Goal: Information Seeking & Learning: Find specific fact

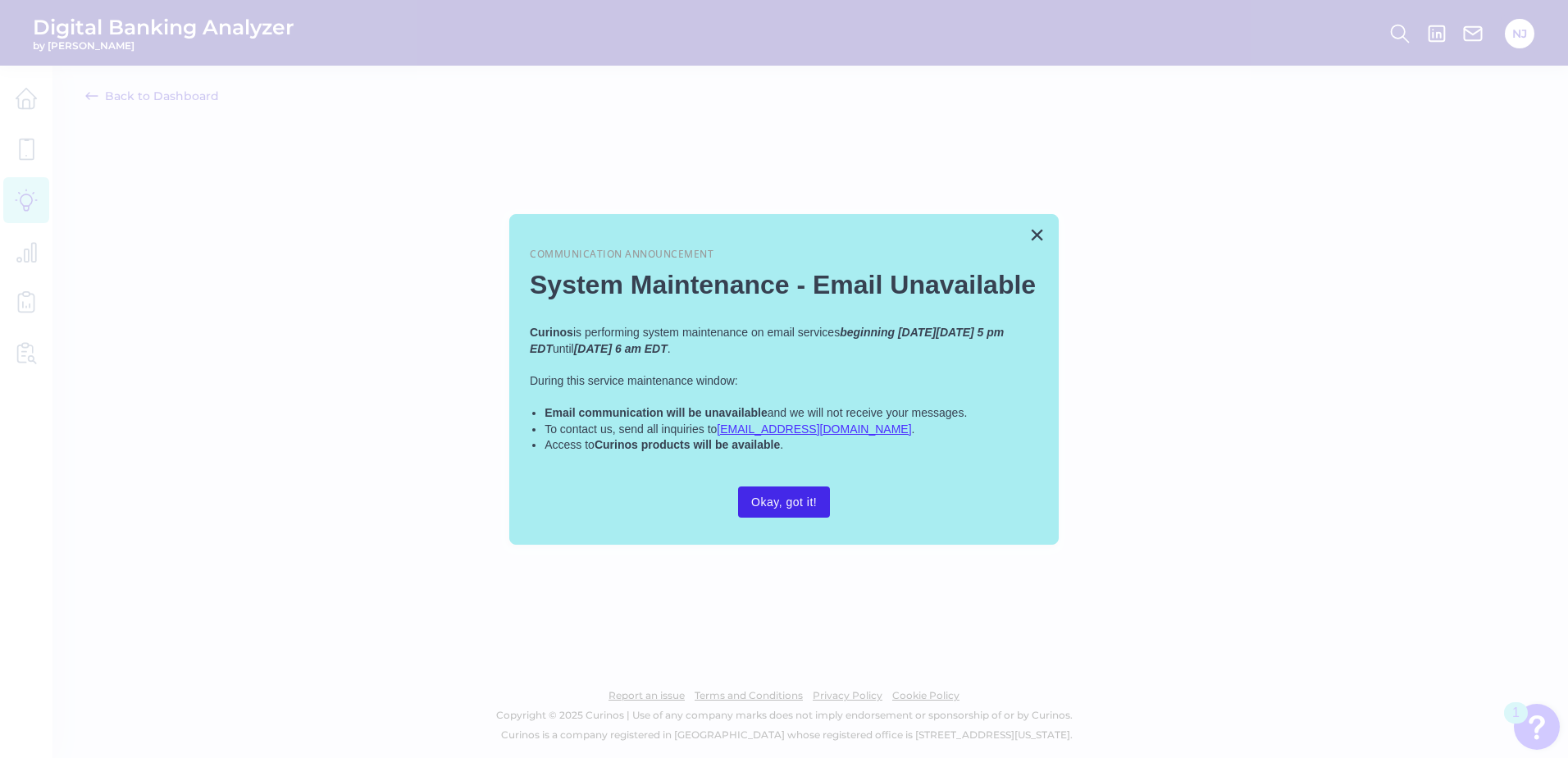
click at [767, 499] on button "Okay, got it!" at bounding box center [784, 502] width 92 height 31
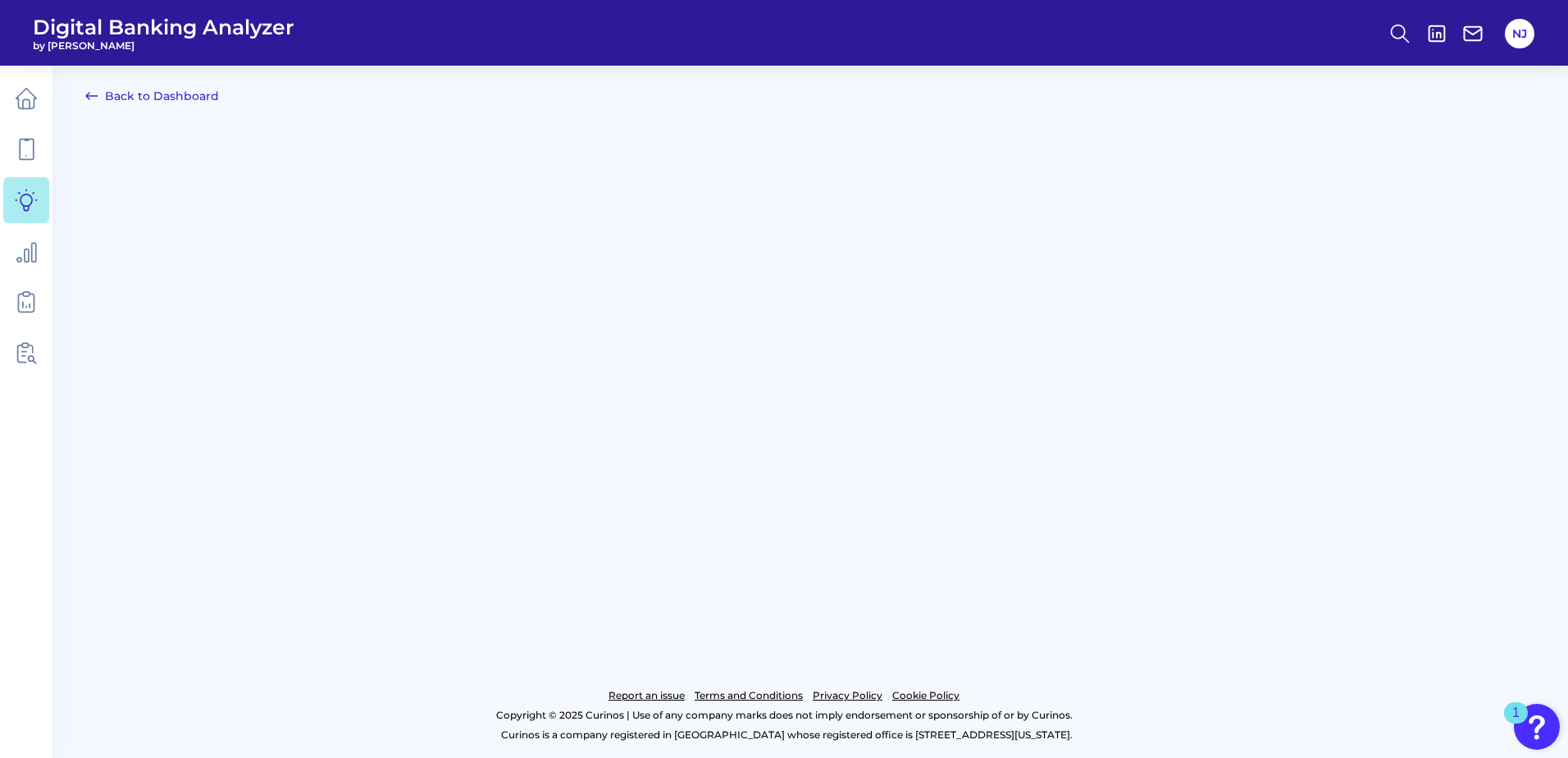
click at [175, 104] on link "Back to Dashboard" at bounding box center [152, 96] width 134 height 20
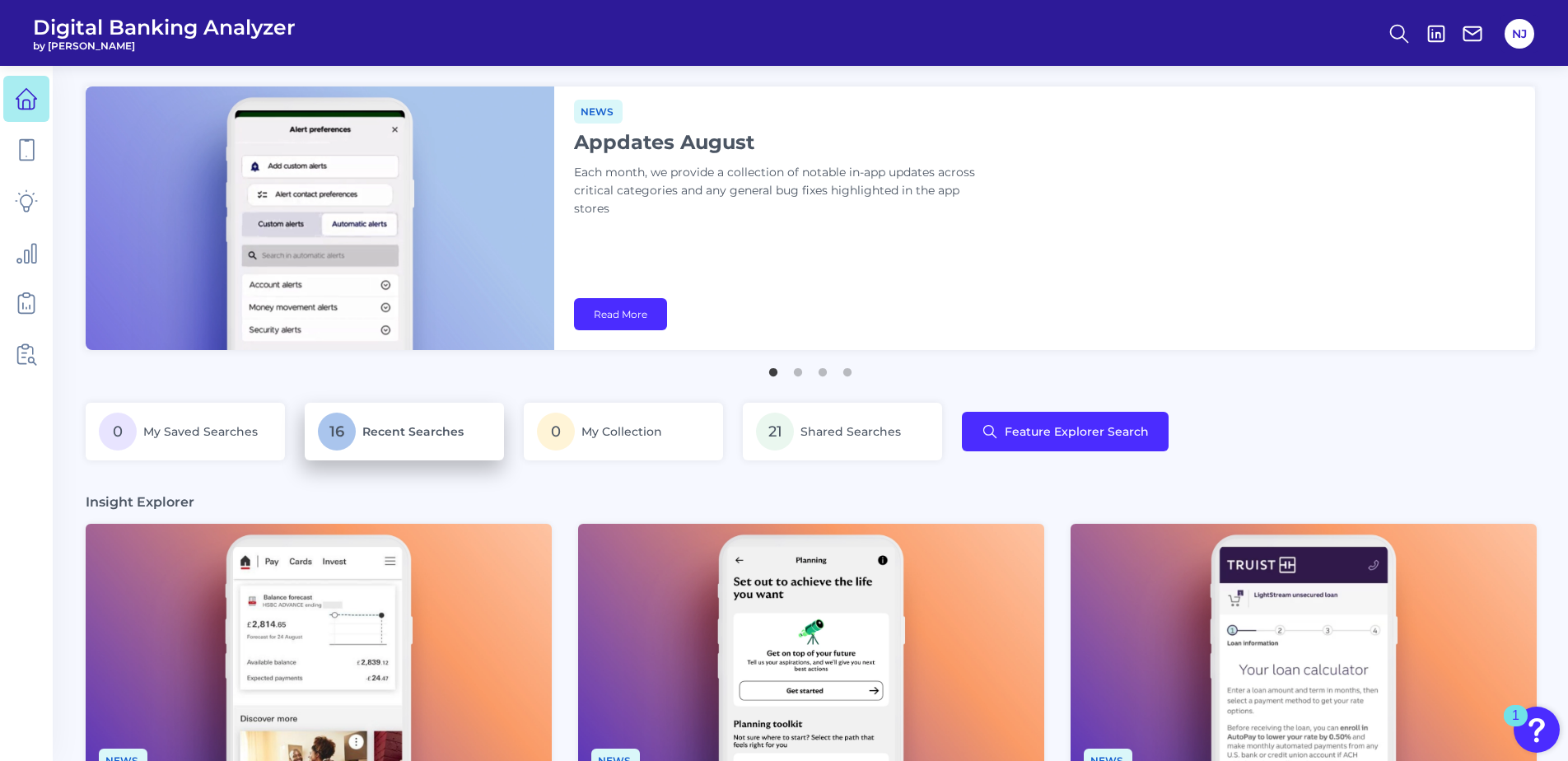
click at [367, 428] on span "Recent Searches" at bounding box center [413, 432] width 101 height 15
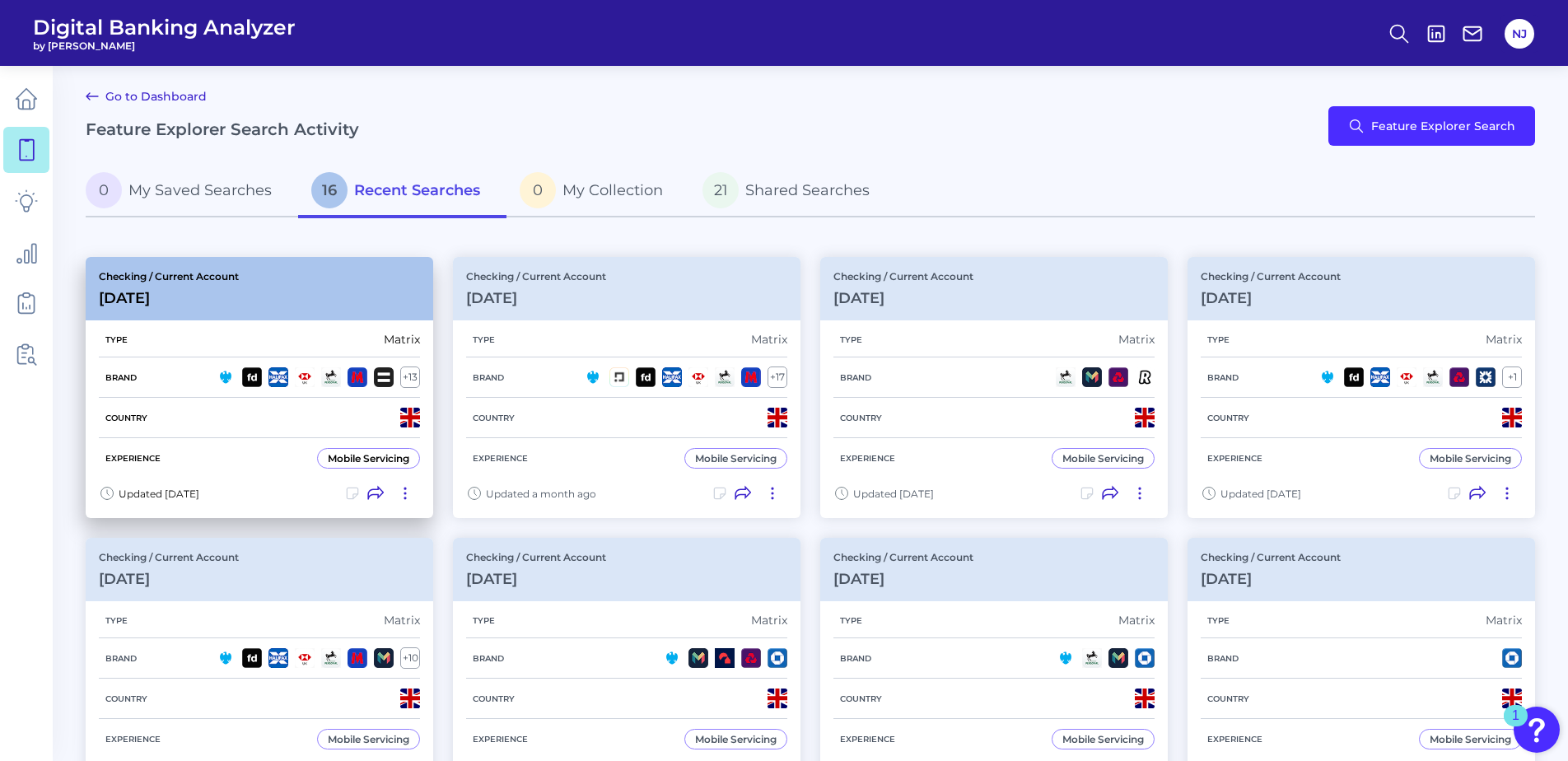
click at [206, 303] on h3 "[DATE]" at bounding box center [168, 298] width 140 height 18
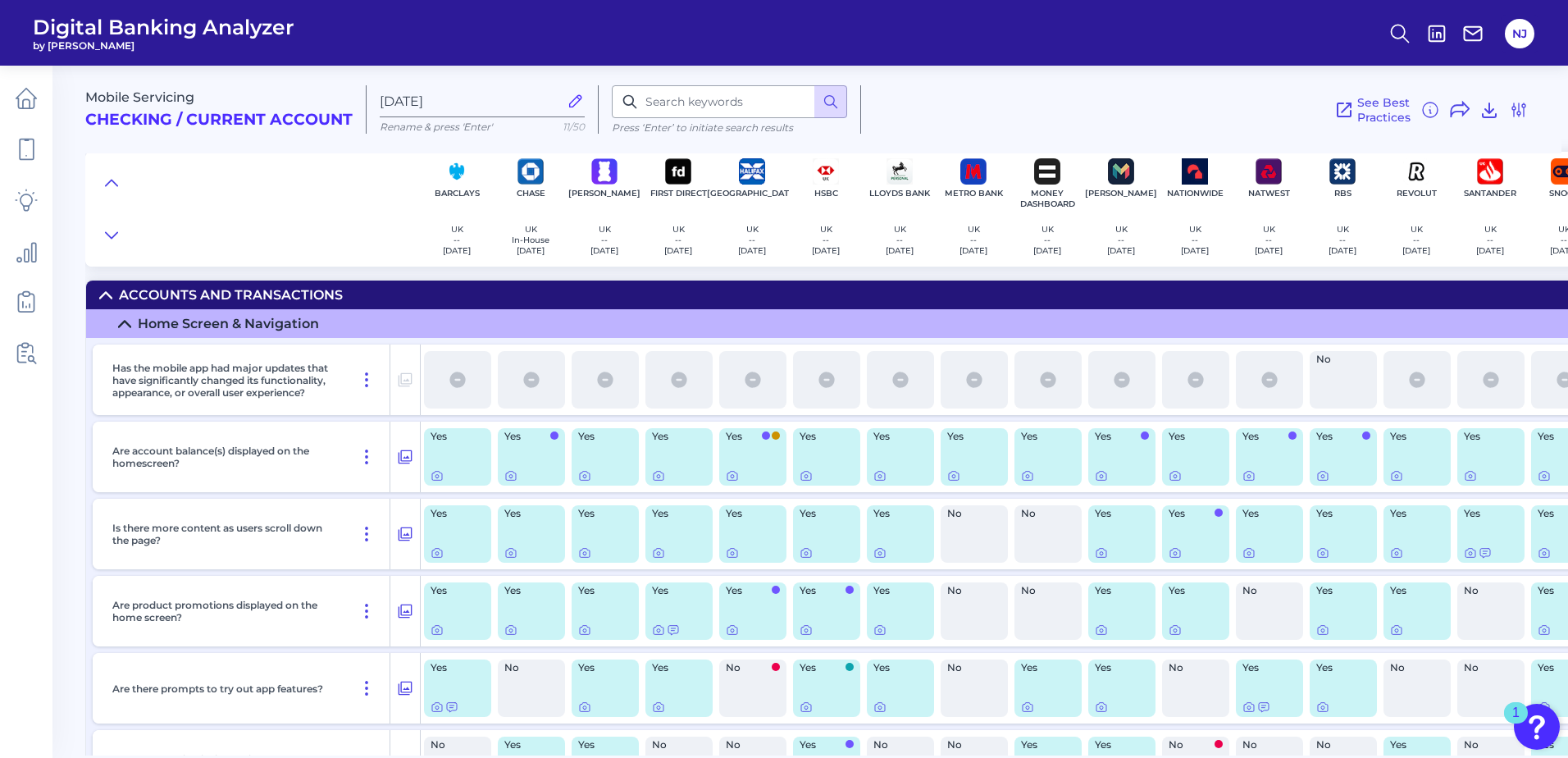
scroll to position [2508, 0]
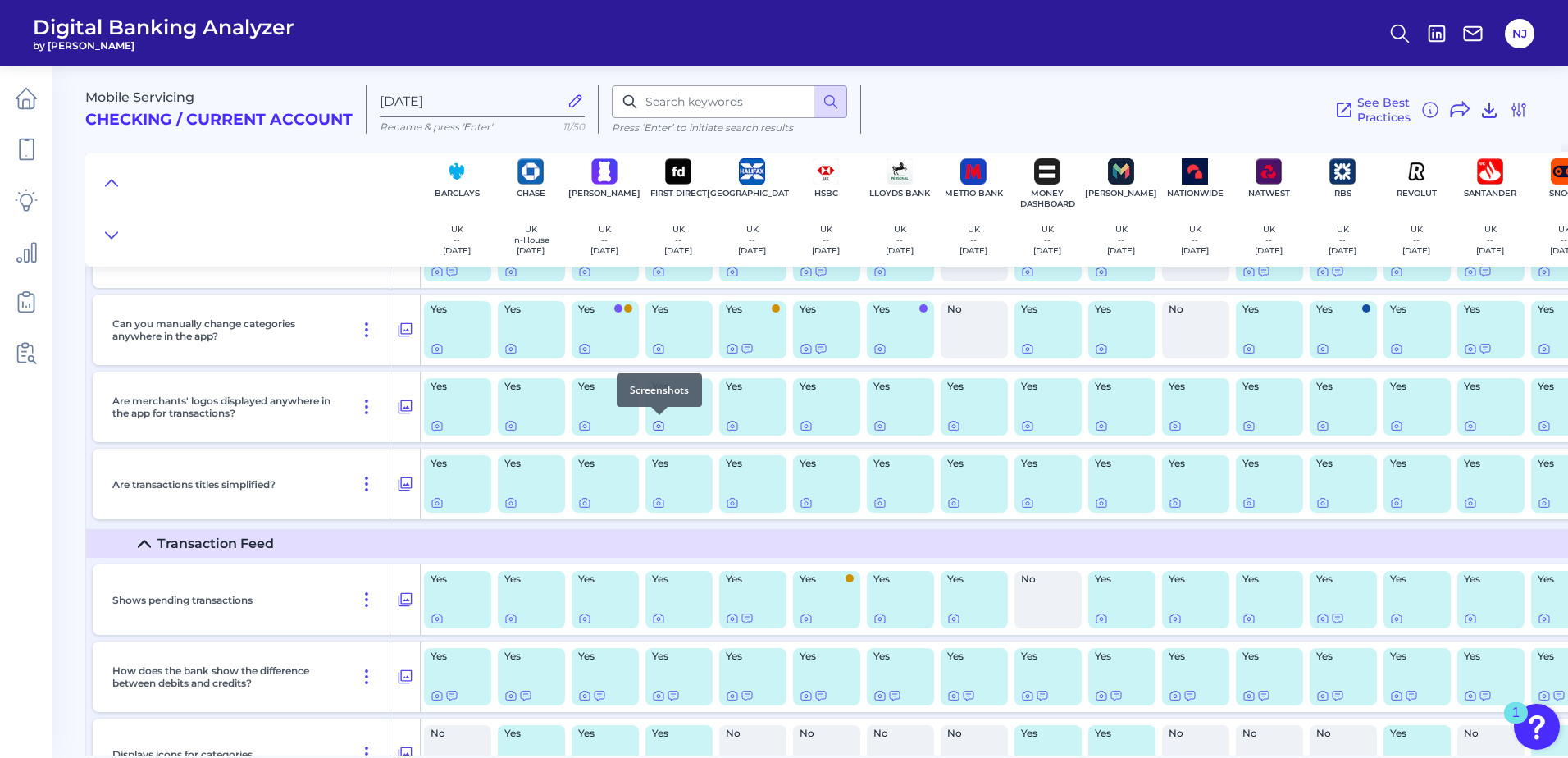
click at [659, 431] on icon at bounding box center [659, 426] width 13 height 13
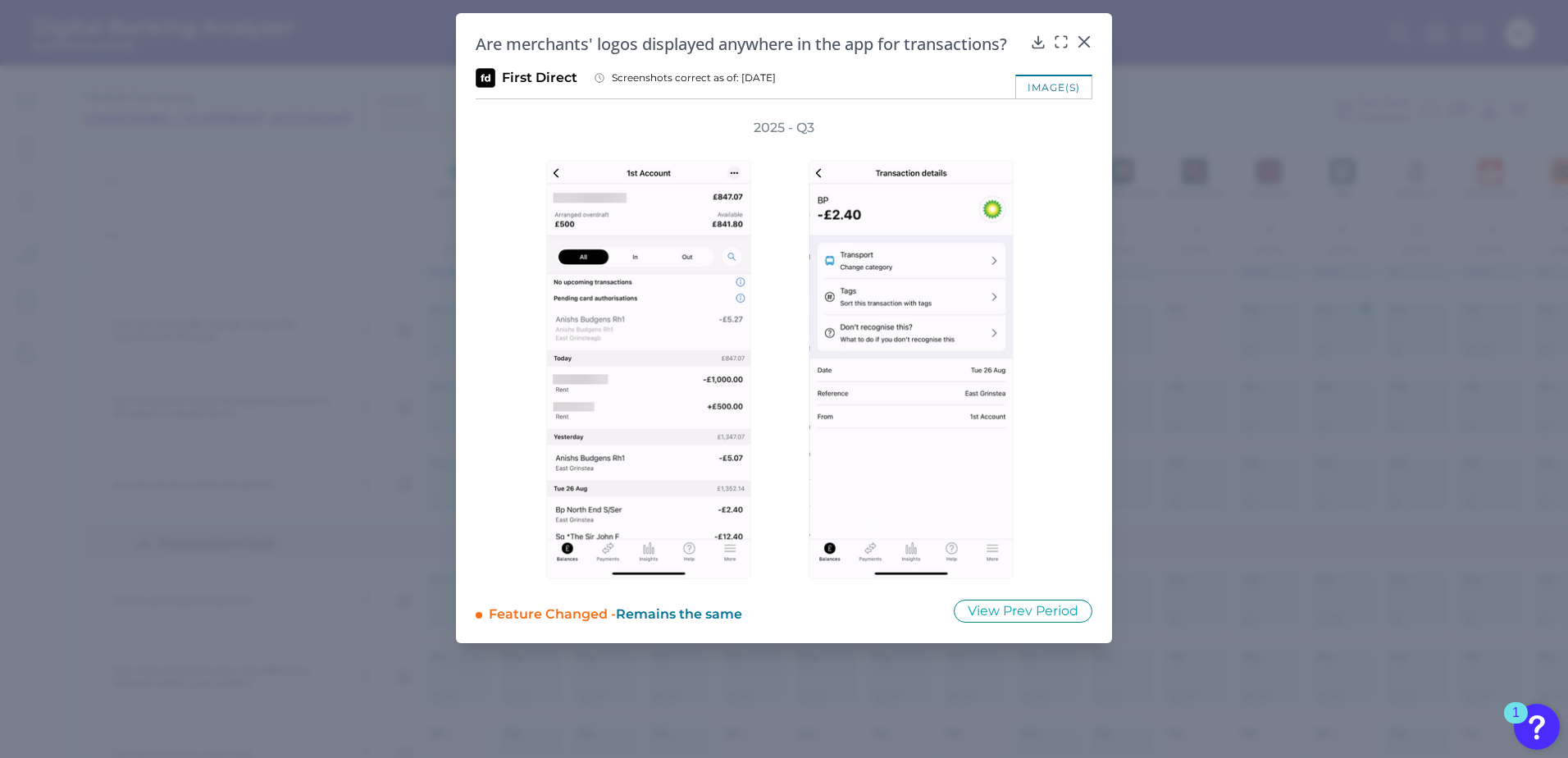
click at [765, 321] on div at bounding box center [653, 358] width 246 height 442
click at [846, 301] on img at bounding box center [910, 369] width 205 height 419
click at [909, 278] on img at bounding box center [910, 369] width 205 height 419
click at [1089, 42] on icon at bounding box center [1084, 42] width 17 height 17
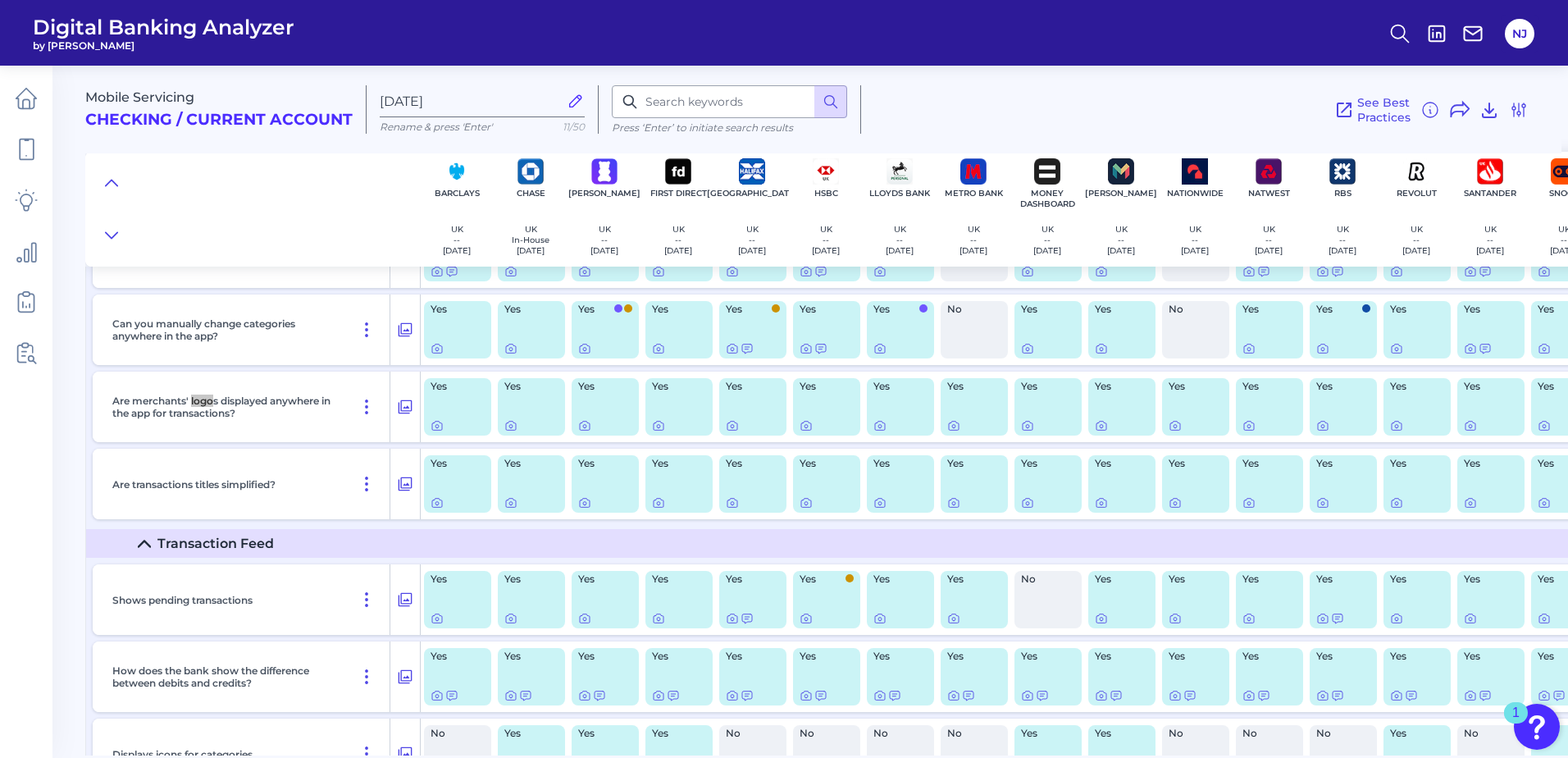
scroll to position [2344, 0]
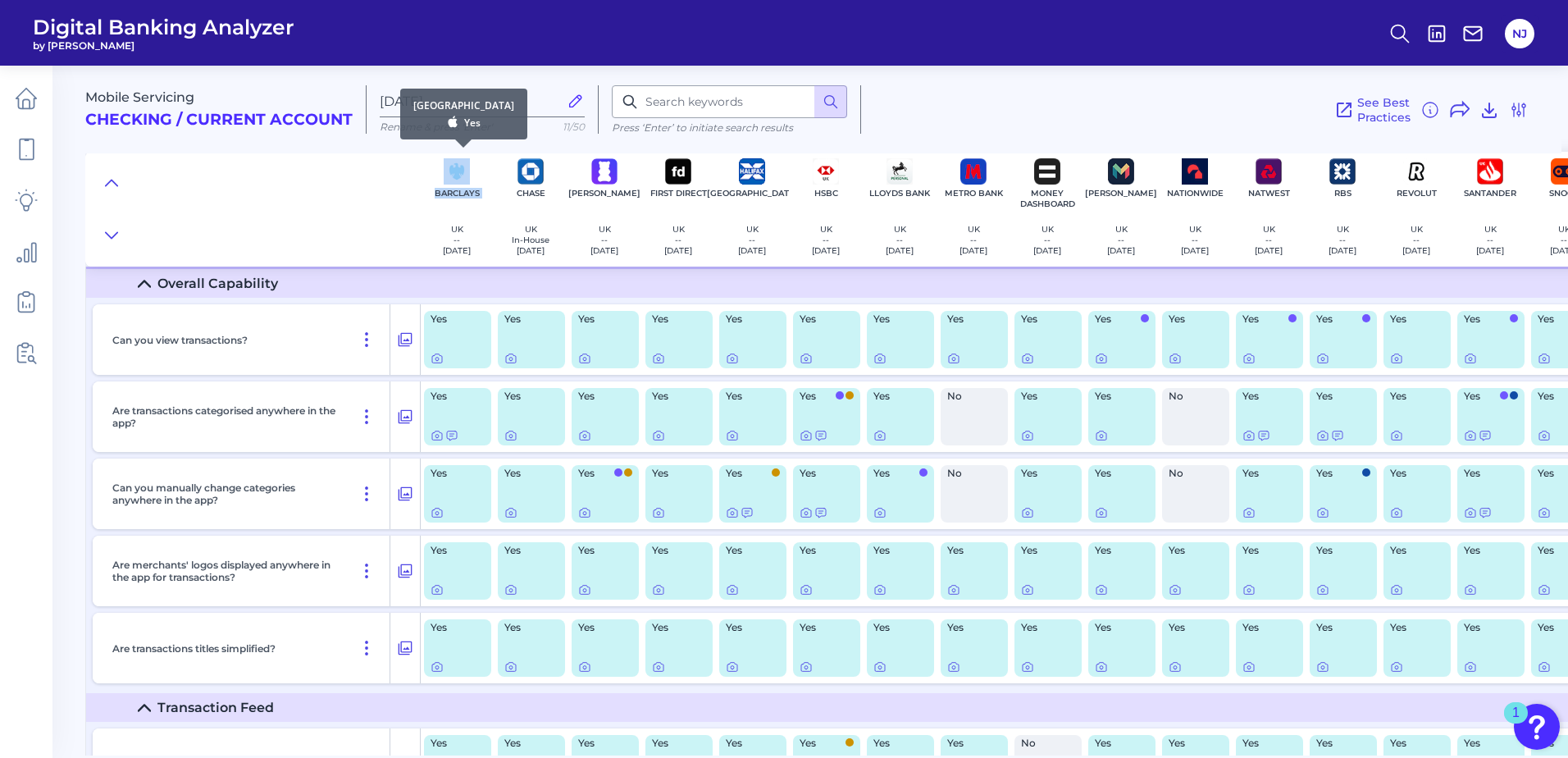
drag, startPoint x: 394, startPoint y: 170, endPoint x: 431, endPoint y: 227, distance: 68.0
click at [431, 227] on div "Barclays [GEOGRAPHIC_DATA] -- [DATE] Chase [GEOGRAPHIC_DATA] In-House [DATE] Em…" at bounding box center [990, 209] width 1811 height 115
click at [383, 168] on div at bounding box center [253, 209] width 335 height 115
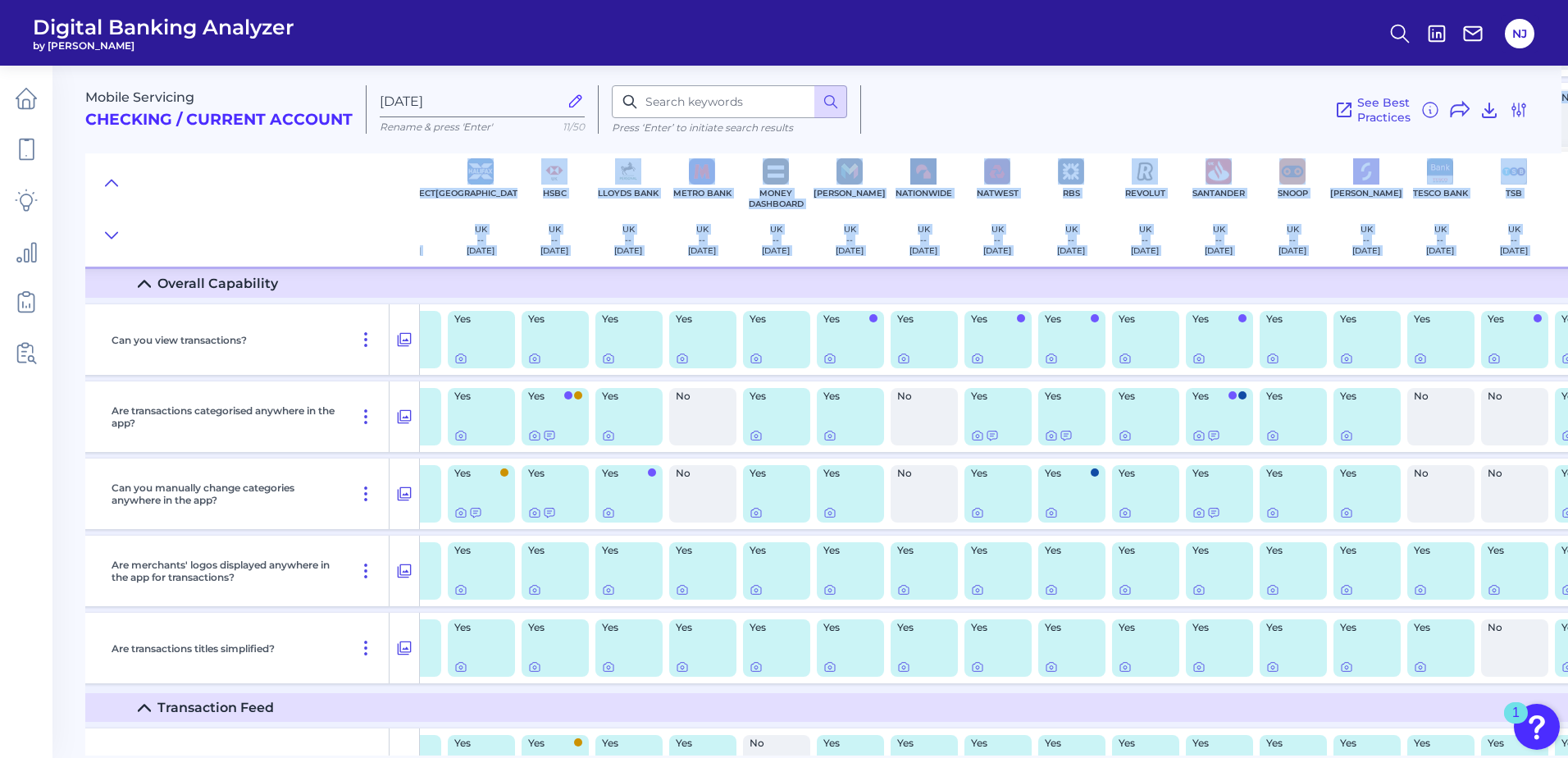
scroll to position [2344, 343]
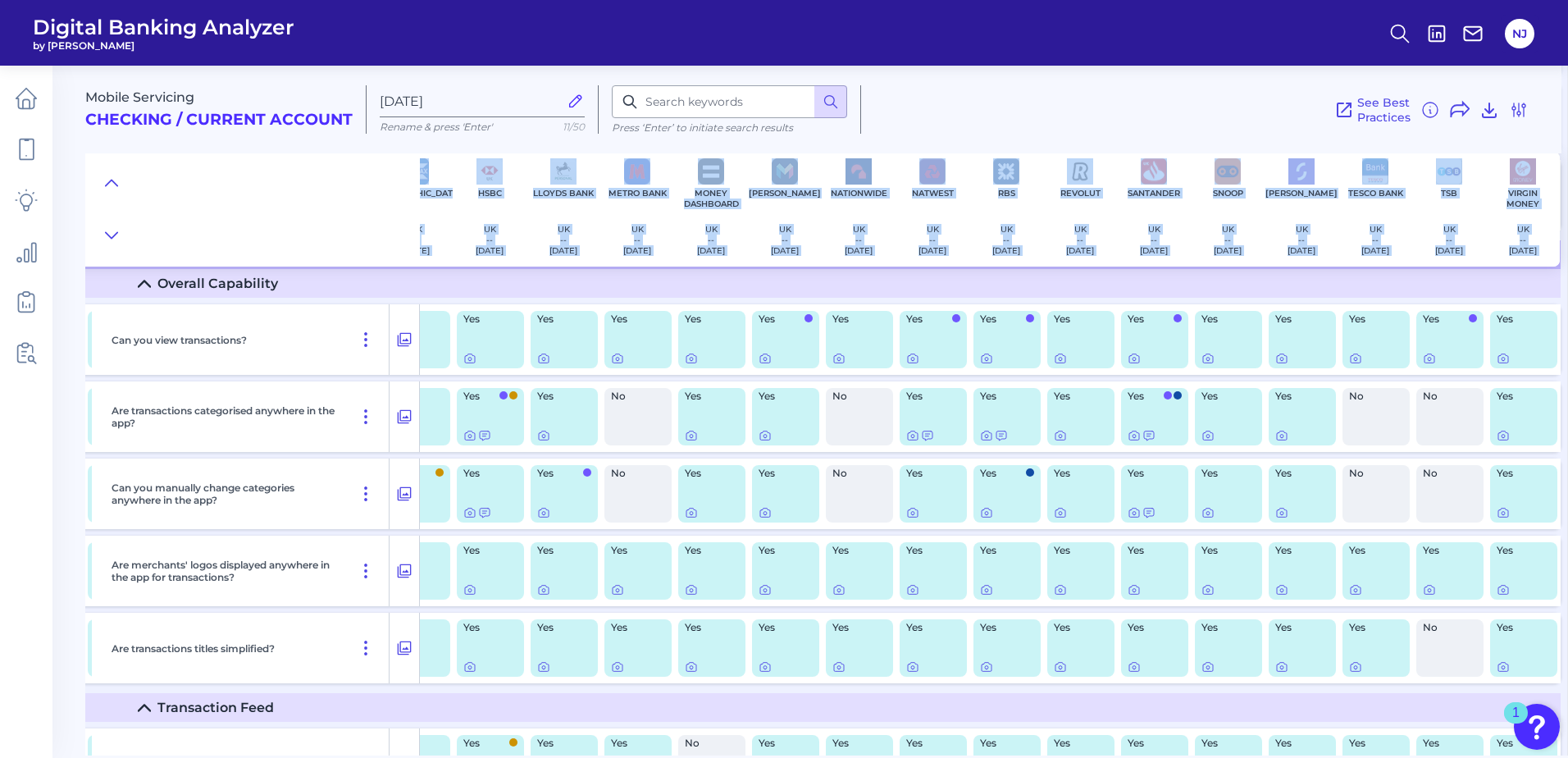
drag, startPoint x: 417, startPoint y: 163, endPoint x: 1564, endPoint y: 231, distance: 1149.0
click at [1564, 231] on div "Mobile Servicing Checking / Current Account [DATE] Rename & press 'Enter' 11/50…" at bounding box center [826, 404] width 1483 height 702
copy div "Barclays [GEOGRAPHIC_DATA] -- [DATE] Chase [GEOGRAPHIC_DATA] In-House [DATE] Em…"
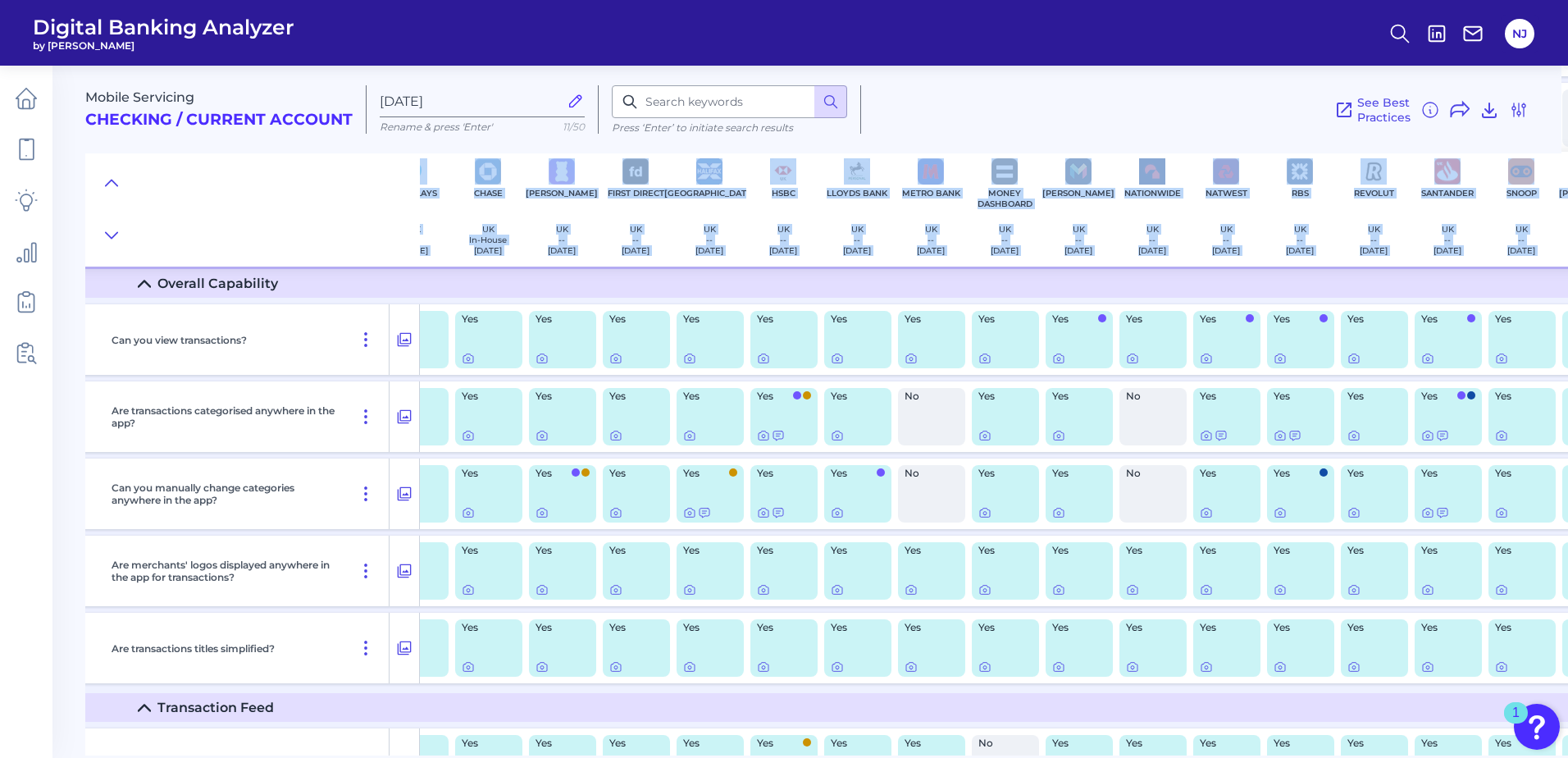
scroll to position [2344, 0]
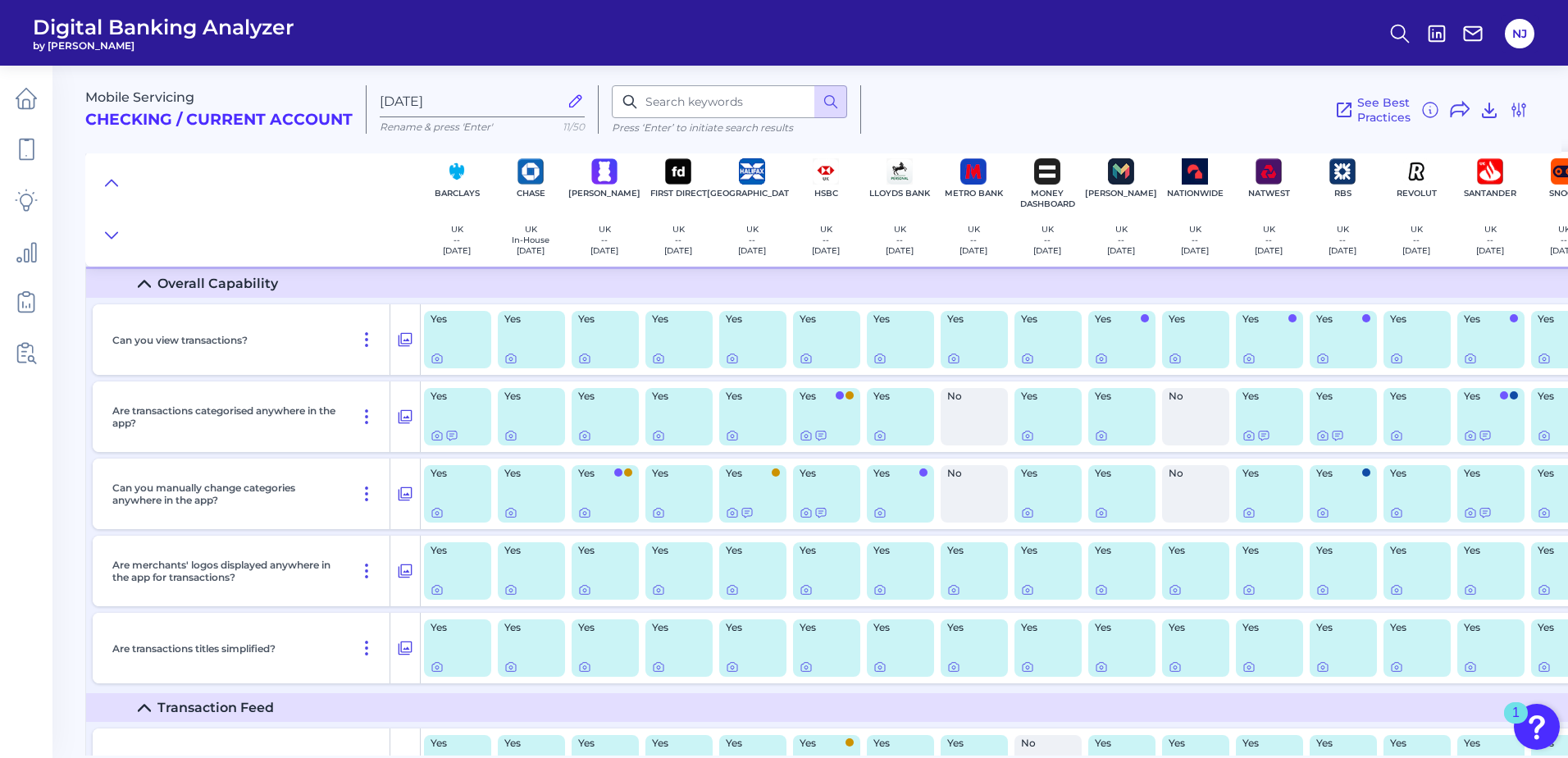
click at [419, 160] on div at bounding box center [253, 209] width 335 height 115
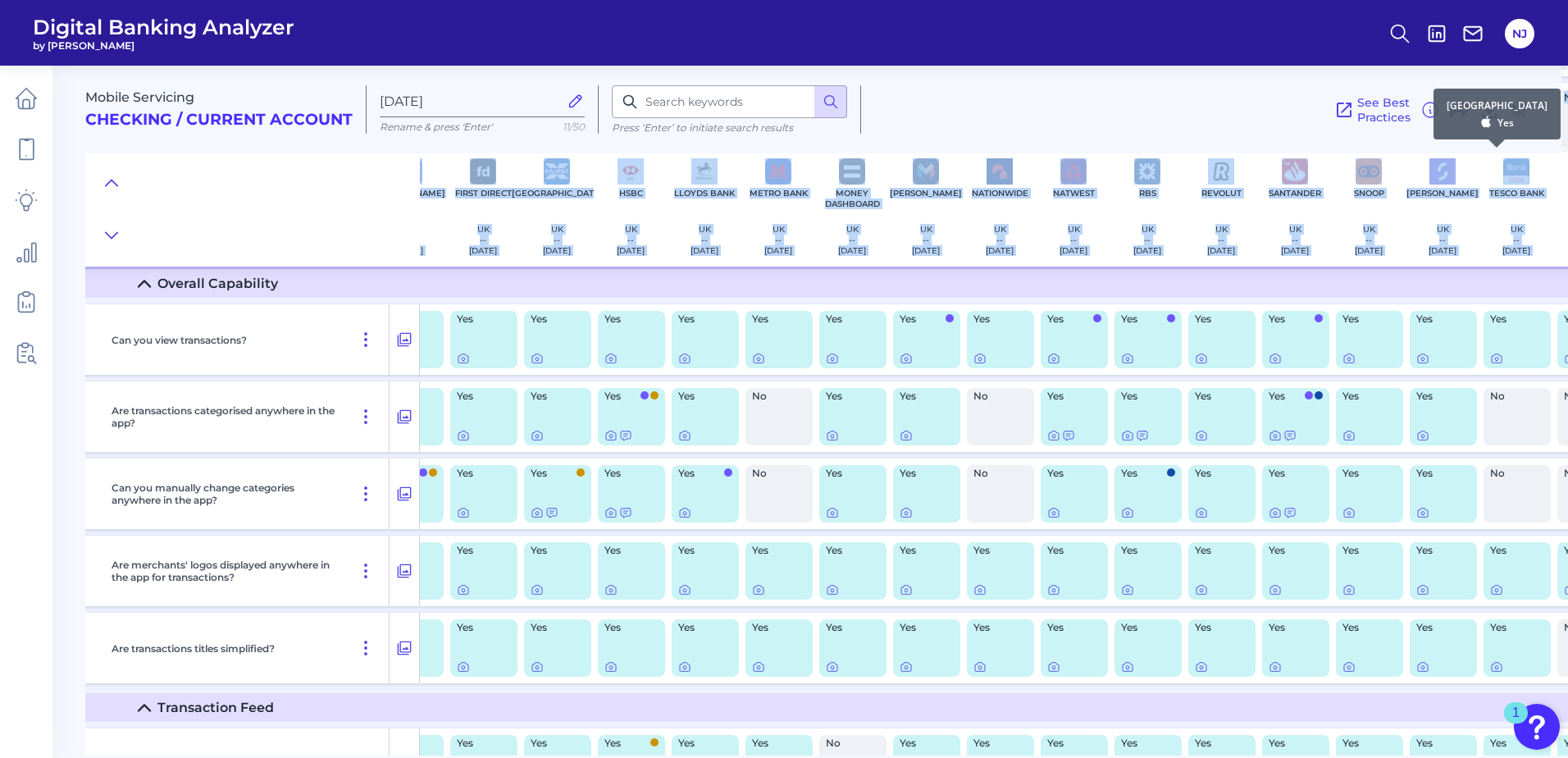
scroll to position [2344, 343]
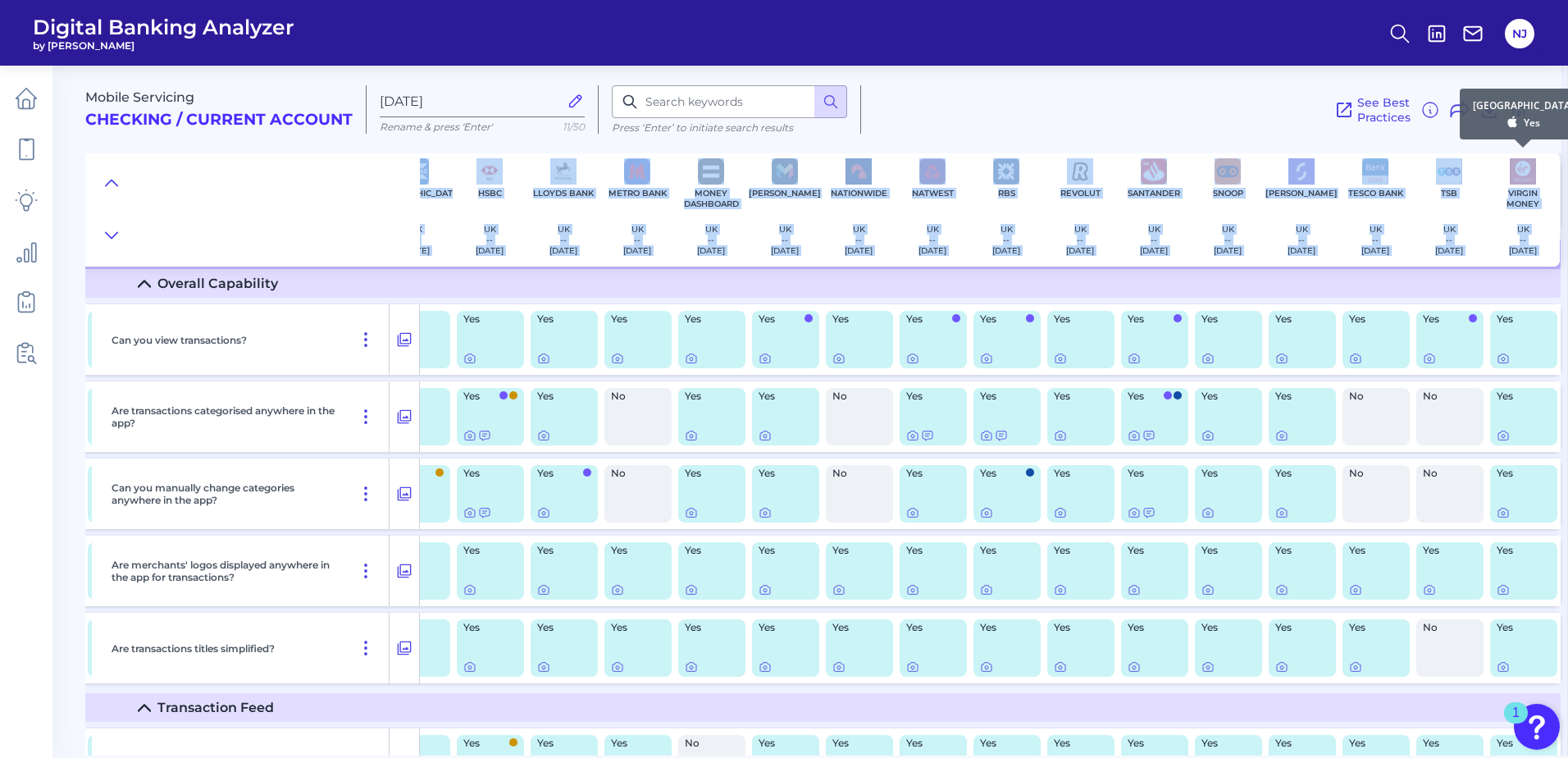
drag, startPoint x: 412, startPoint y: 162, endPoint x: 1553, endPoint y: 253, distance: 1144.6
click at [1553, 253] on div "Barclays [GEOGRAPHIC_DATA] -- [DATE] Chase [GEOGRAPHIC_DATA] In-House [DATE] Em…" at bounding box center [654, 209] width 1811 height 115
copy div "Barclays [GEOGRAPHIC_DATA] -- [DATE] Chase [GEOGRAPHIC_DATA] In-House [DATE] Em…"
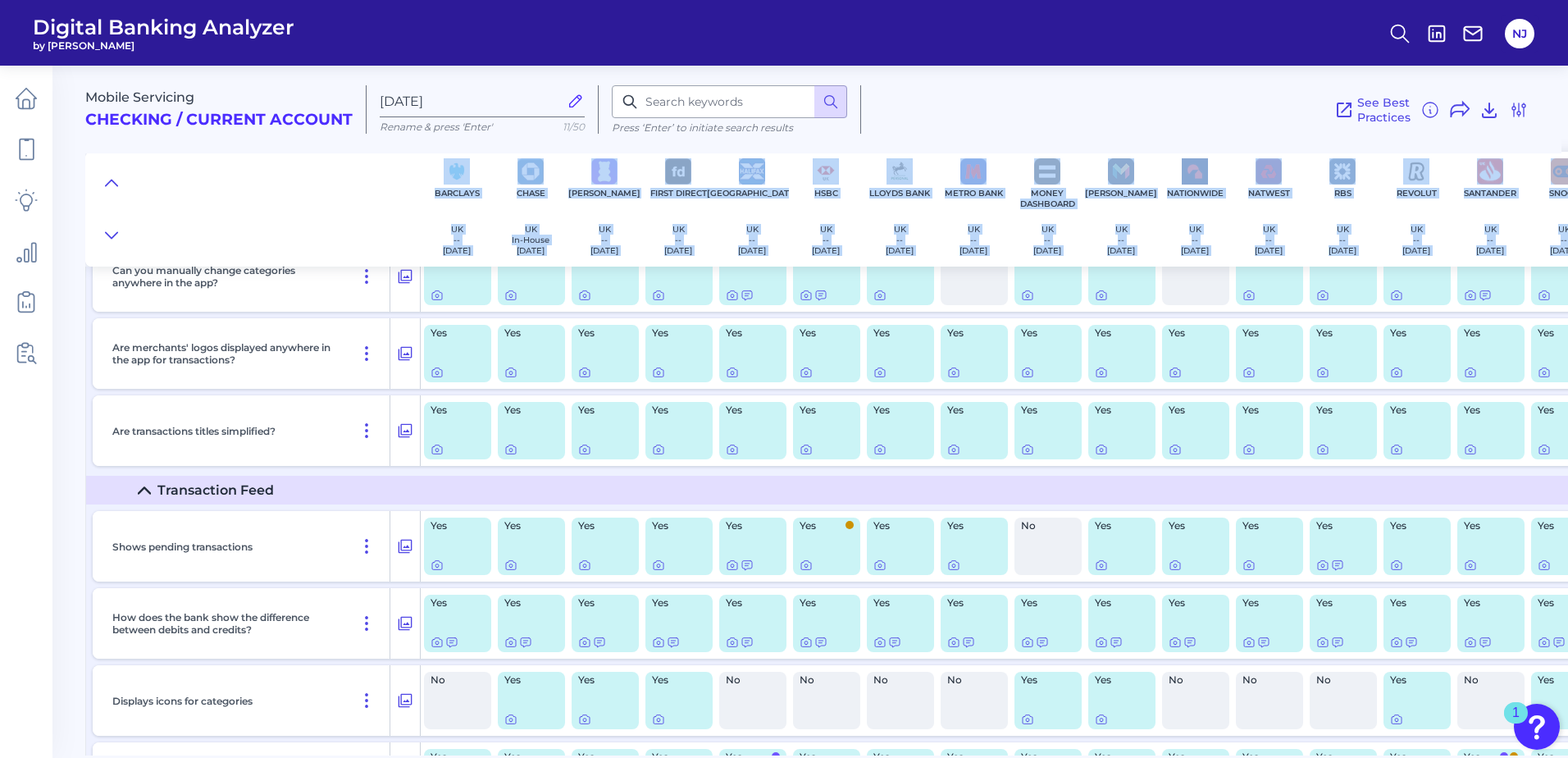
scroll to position [2590, 0]
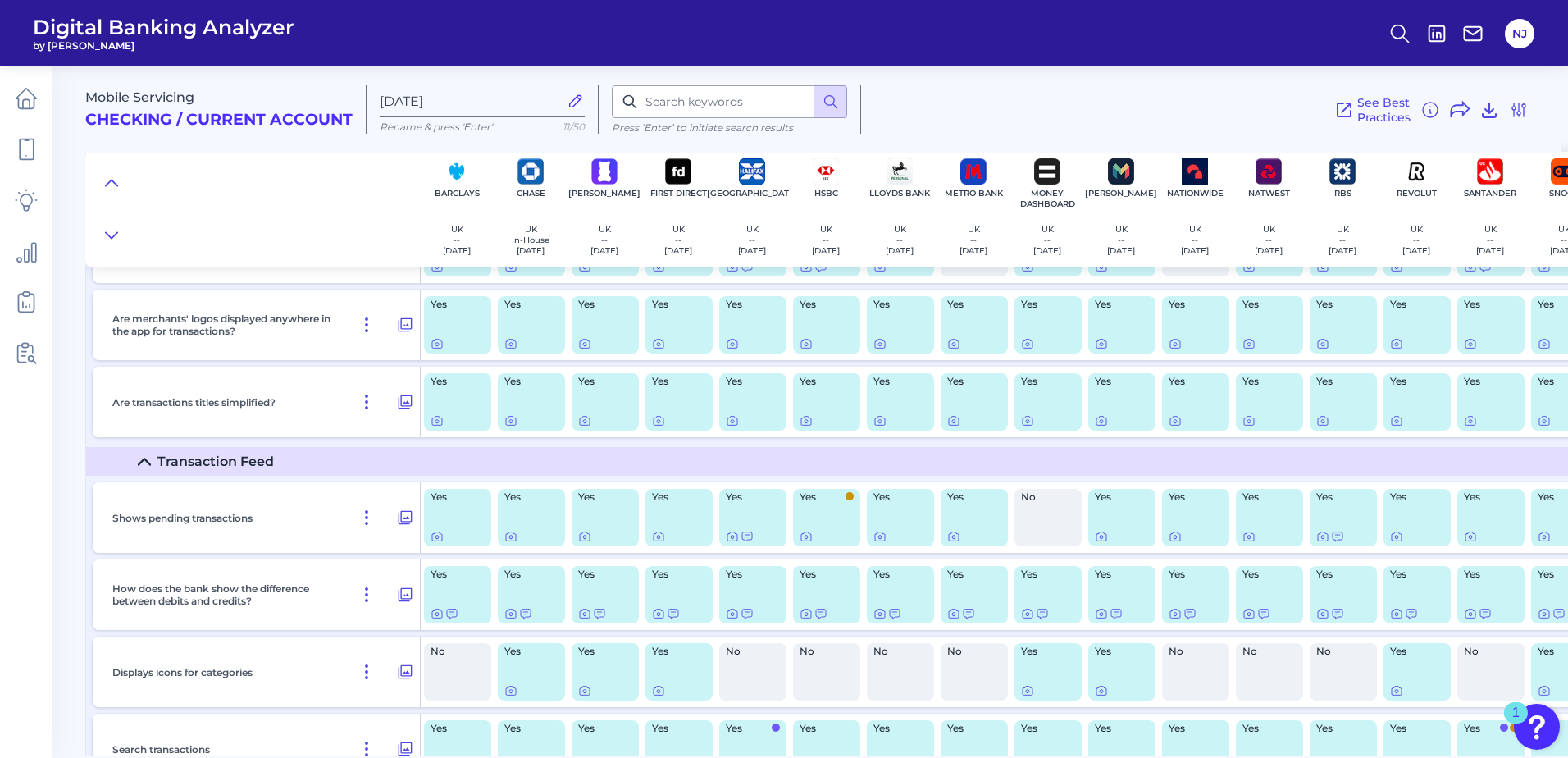
click at [347, 192] on div at bounding box center [253, 209] width 335 height 115
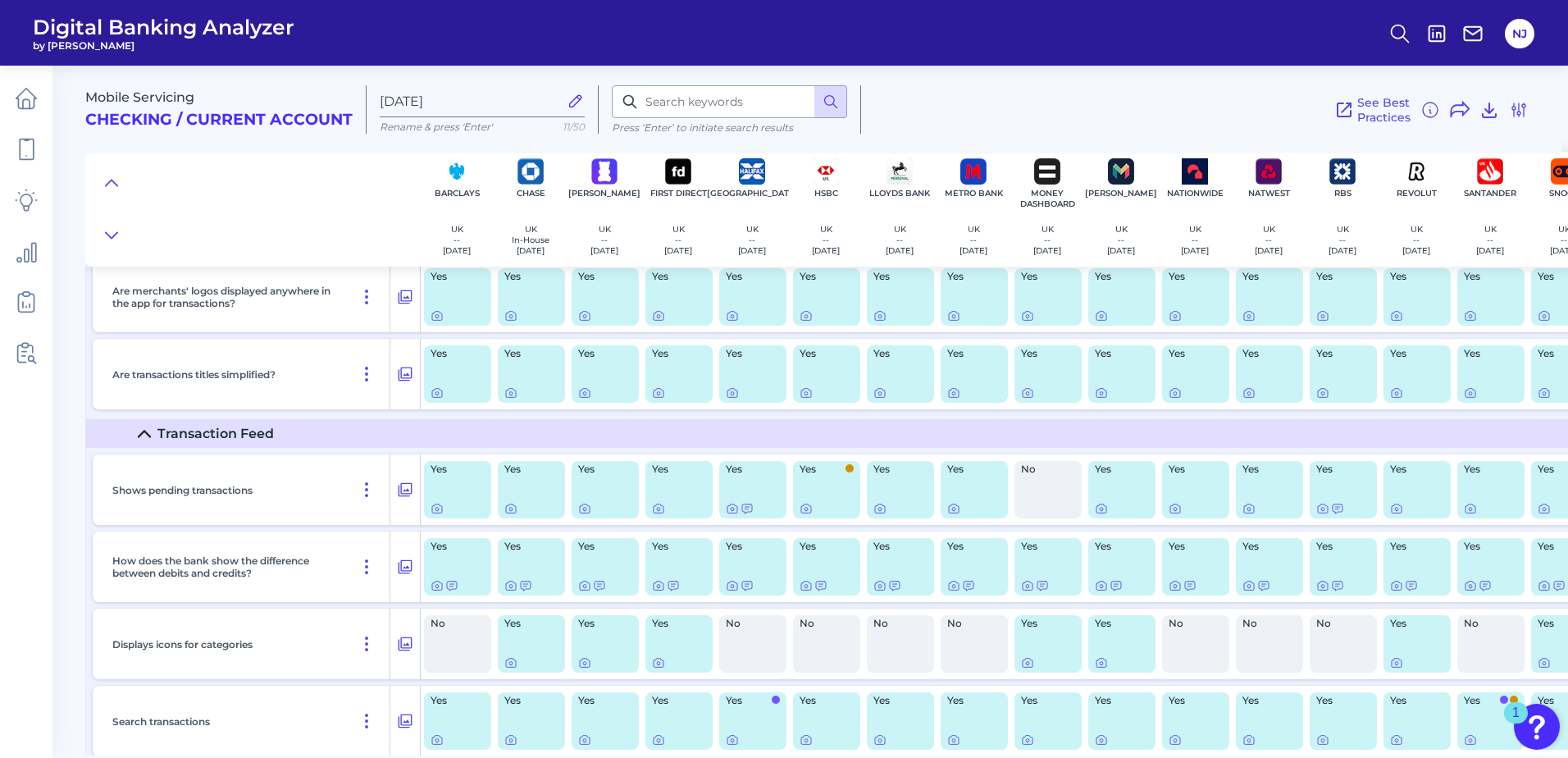
scroll to position [2606, 0]
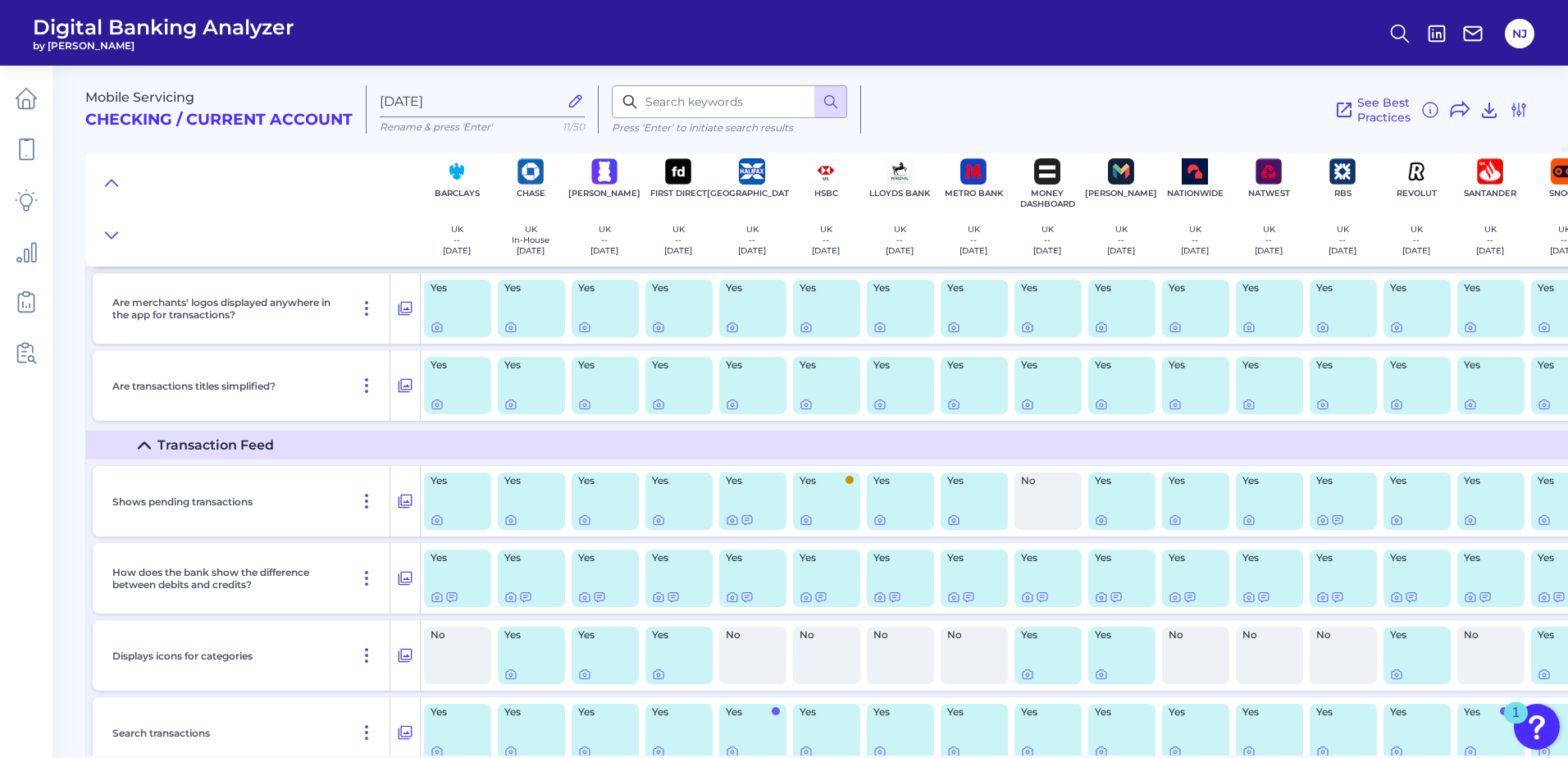
click at [1512, 713] on div "1" at bounding box center [1516, 723] width 7 height 21
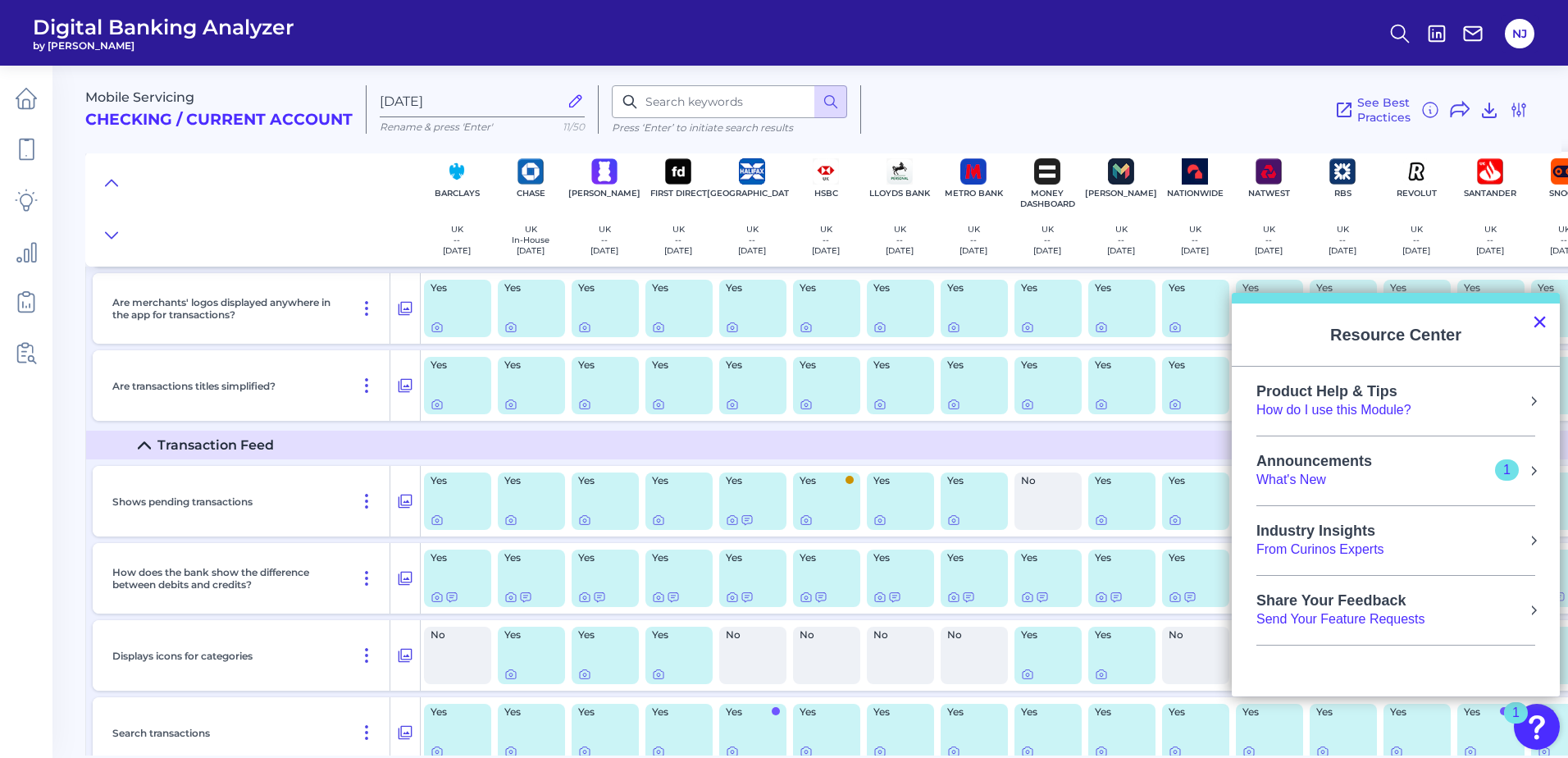
click at [1536, 318] on button "×" at bounding box center [1540, 322] width 16 height 27
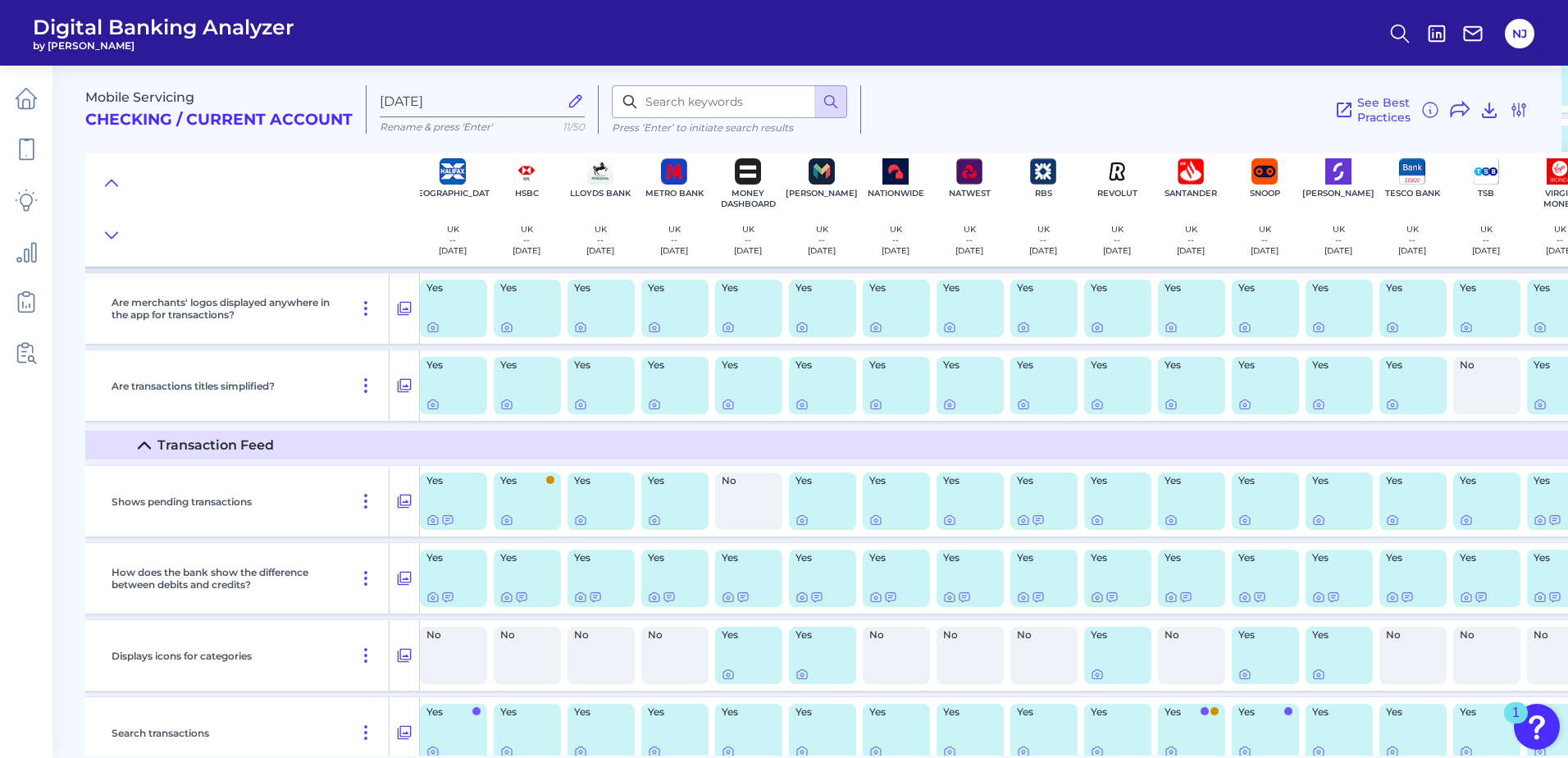
scroll to position [2606, 343]
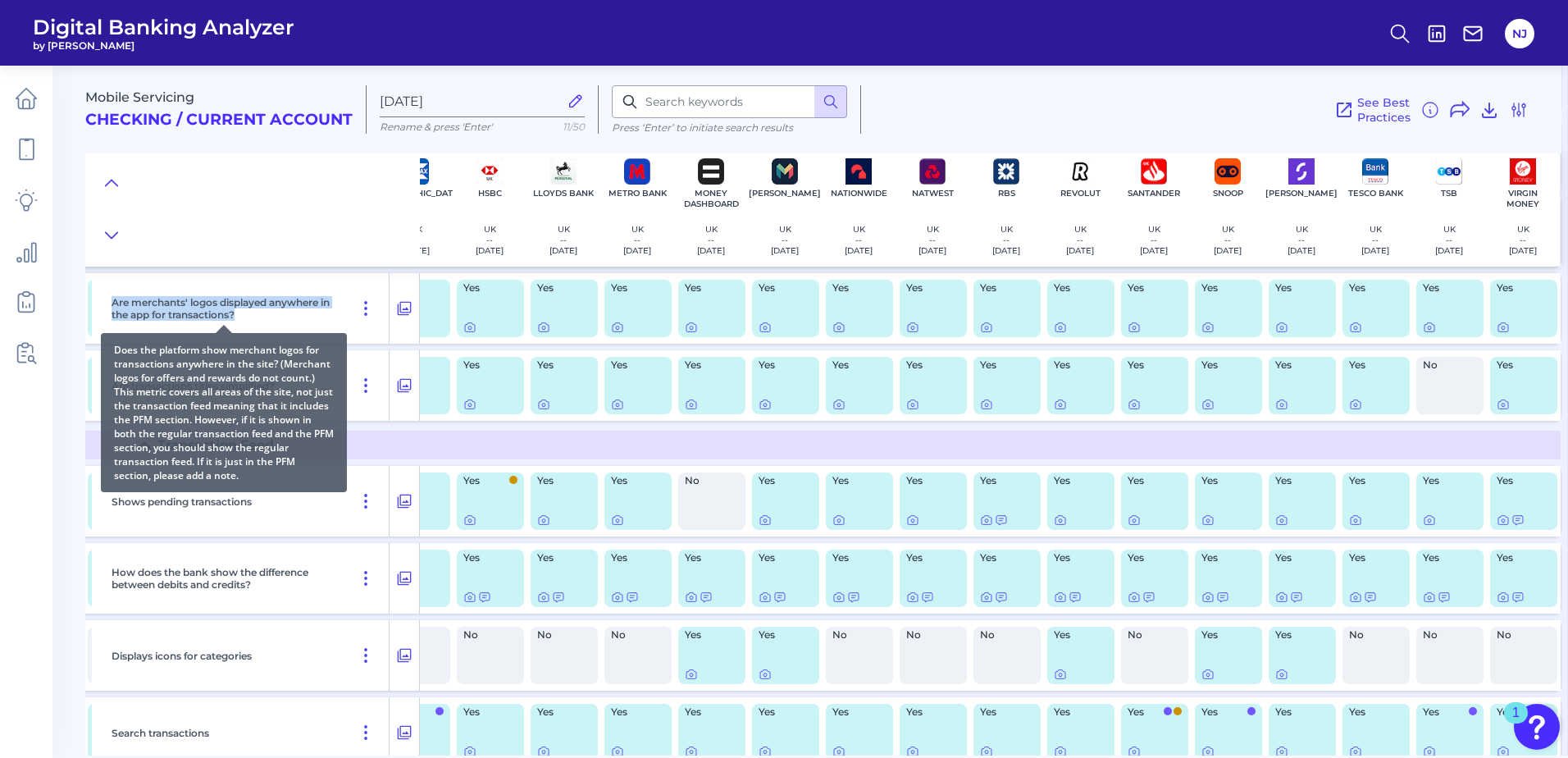
drag, startPoint x: 109, startPoint y: 299, endPoint x: 262, endPoint y: 312, distance: 153.6
click at [262, 312] on div "Are merchants' logos displayed anywhere in the app for transactions?" at bounding box center [246, 309] width 285 height 71
copy p "Are merchants' logos displayed anywhere in the app for transactions?"
